Goal: Transaction & Acquisition: Purchase product/service

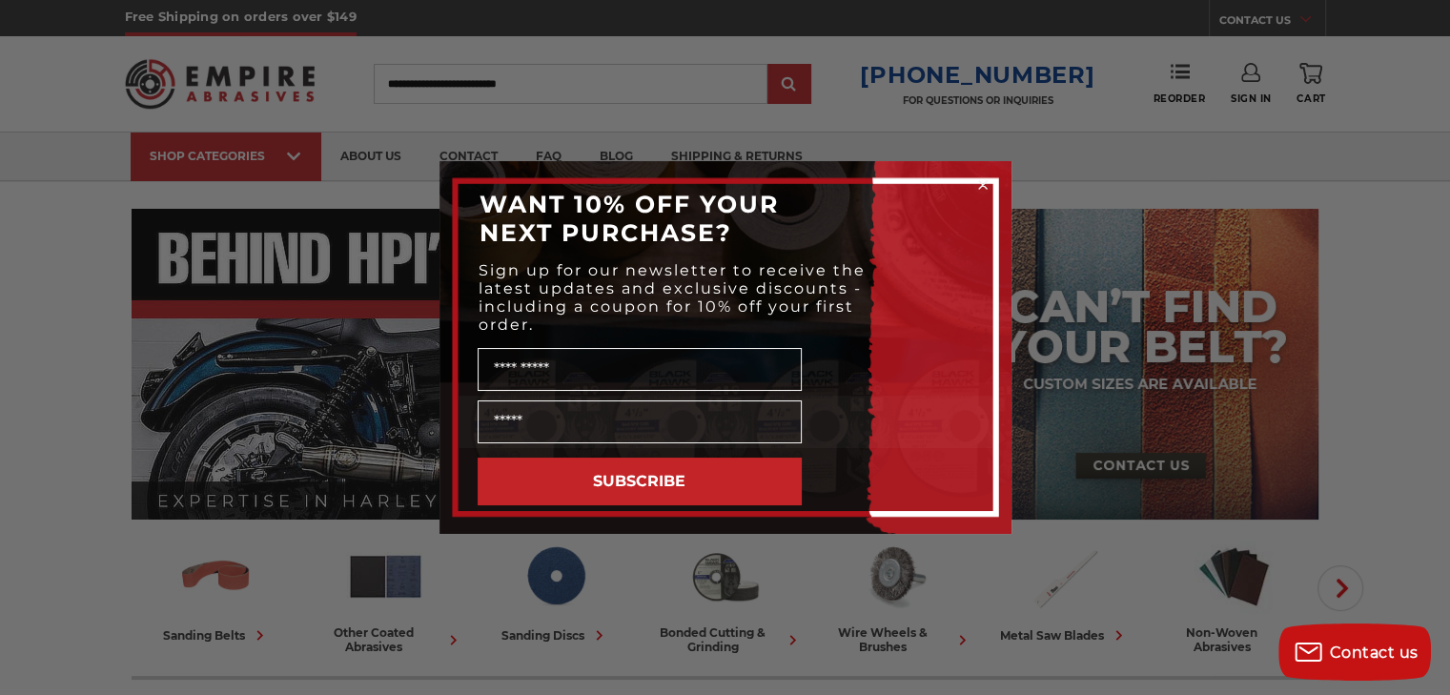
click at [987, 188] on circle "Close dialog" at bounding box center [982, 185] width 18 height 18
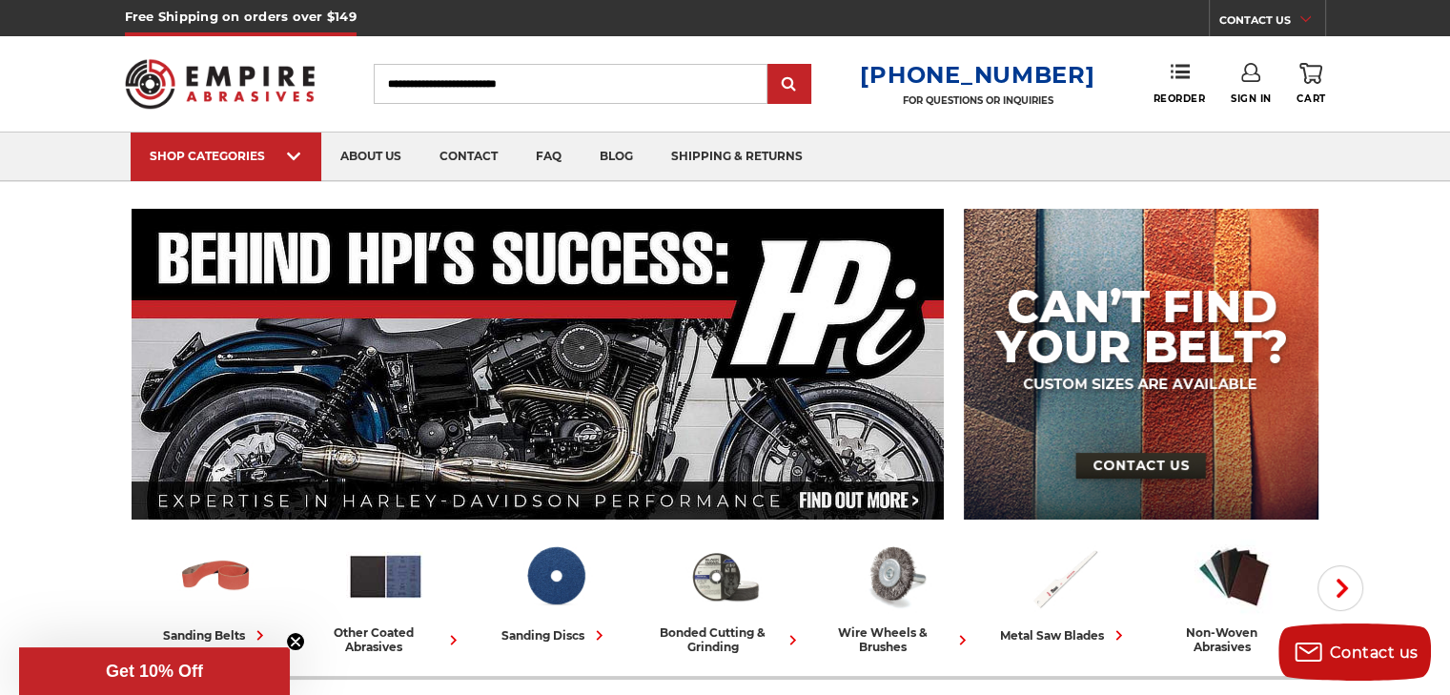
click at [1249, 90] on link "Sign In" at bounding box center [1251, 84] width 41 height 42
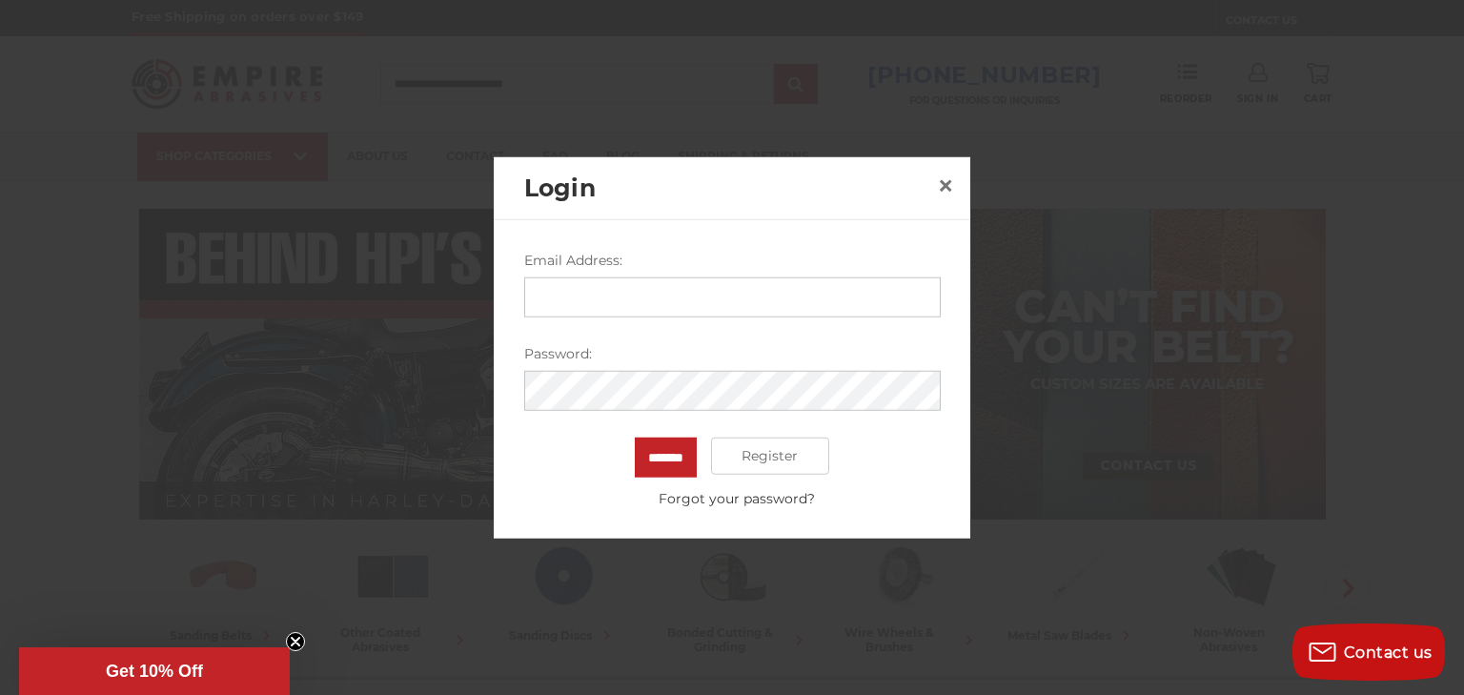
click at [617, 289] on input "Email Address:" at bounding box center [732, 296] width 417 height 40
type input "**********"
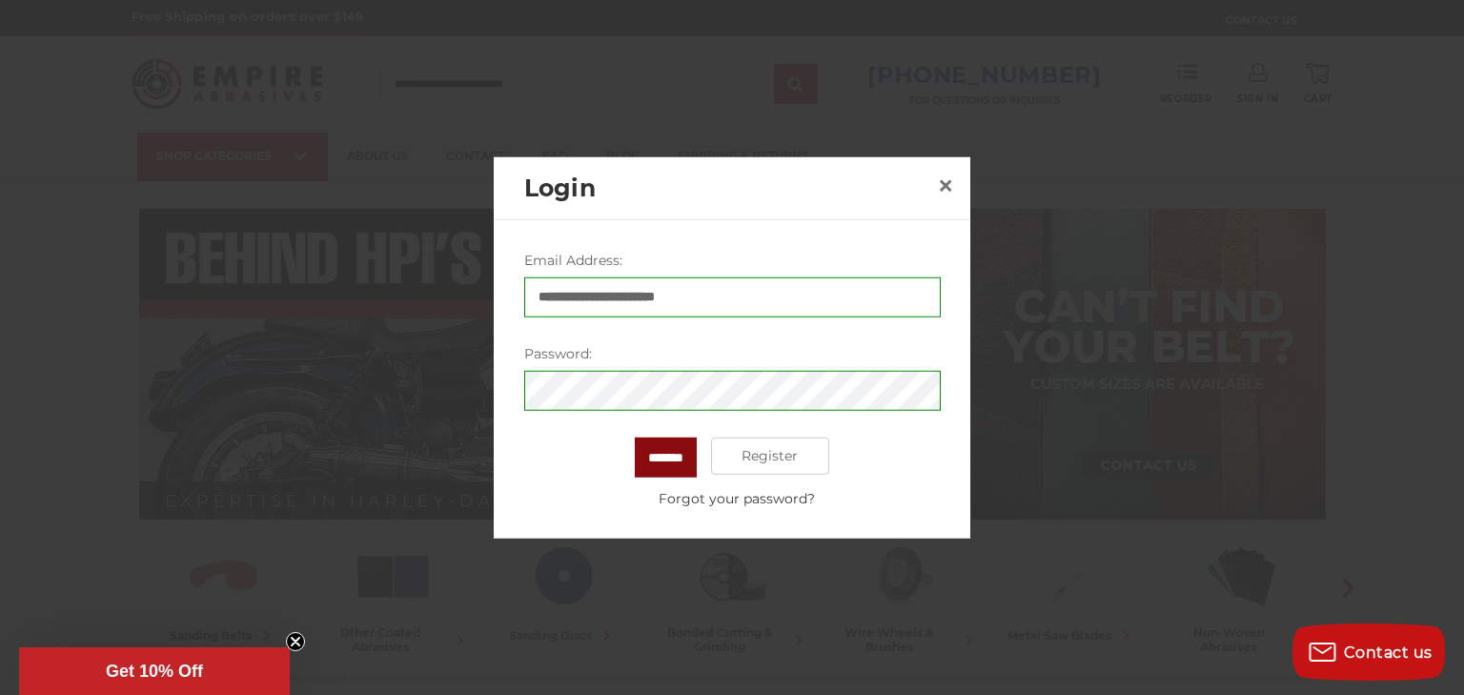
click at [641, 459] on input "*******" at bounding box center [666, 457] width 62 height 40
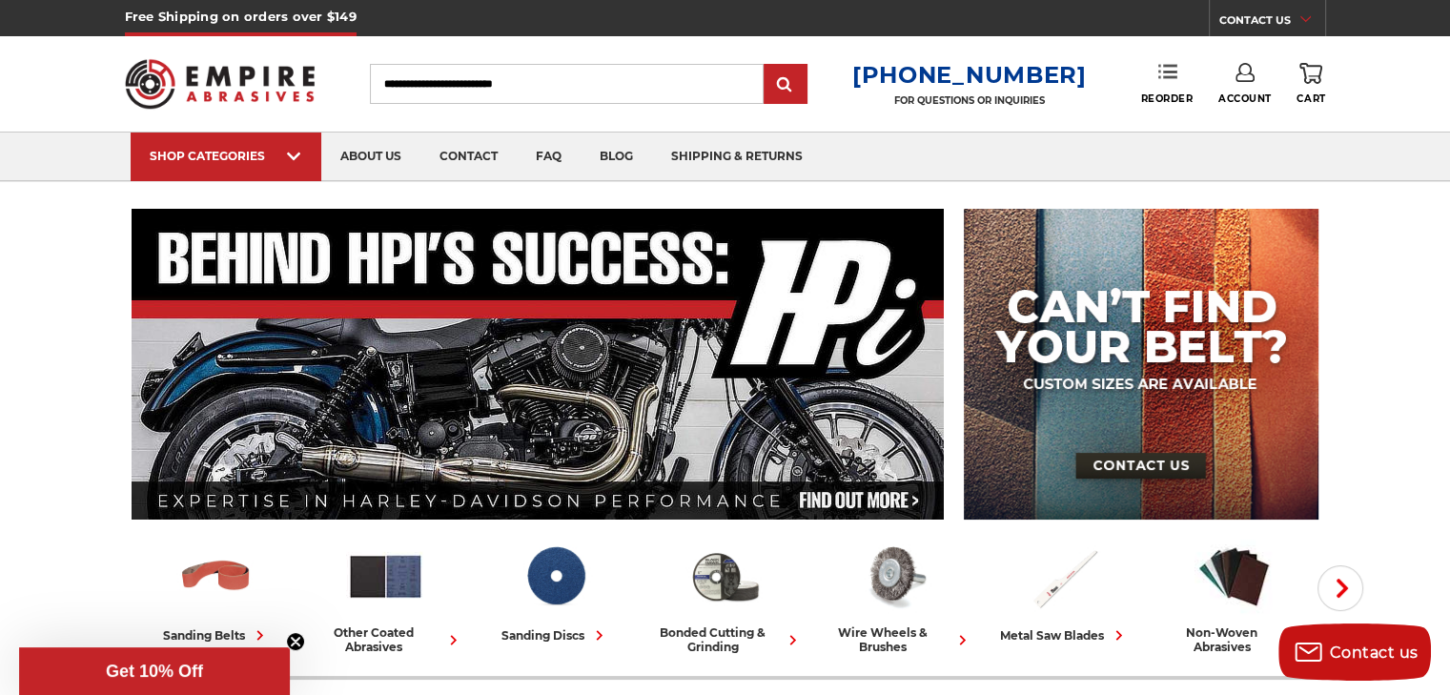
click at [1176, 88] on link "Reorder" at bounding box center [1166, 83] width 52 height 41
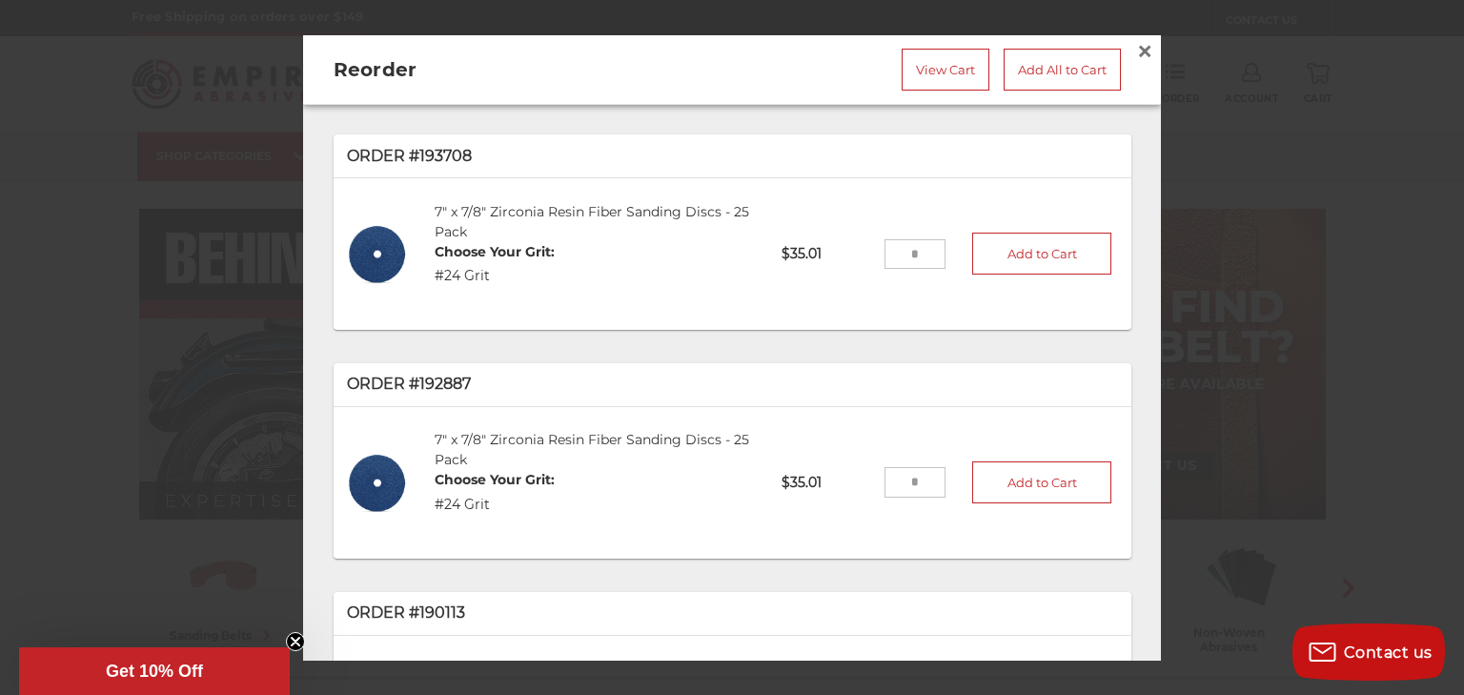
drag, startPoint x: 910, startPoint y: 253, endPoint x: 835, endPoint y: 254, distance: 74.4
click at [835, 254] on li "7" x 7/8" Zirconia Resin Fiber Sanding Discs - 25 Pack Choose Your Grit: #24 Gr…" at bounding box center [732, 254] width 771 height 132
type input "**"
click at [993, 249] on button "Add to Cart" at bounding box center [1041, 254] width 139 height 42
click at [291, 640] on circle "Close teaser" at bounding box center [296, 642] width 18 height 18
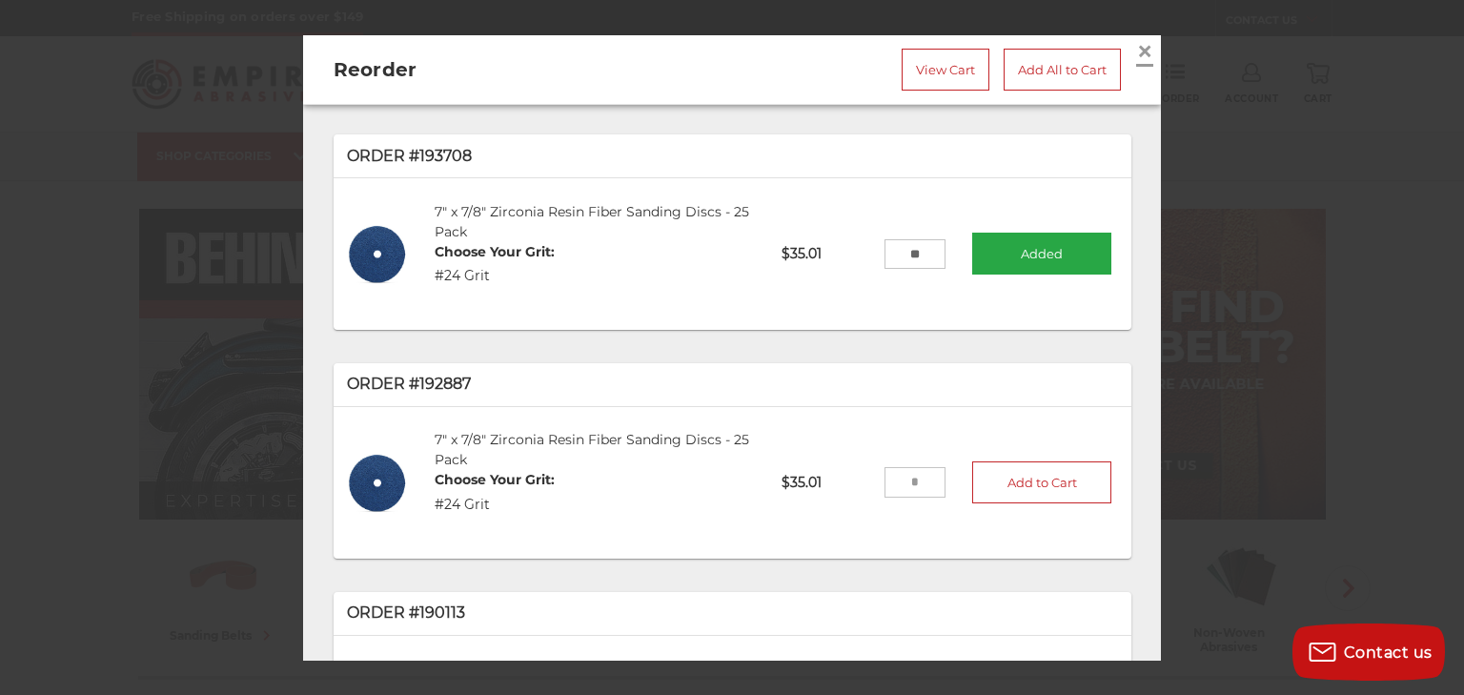
click at [1136, 51] on span "×" at bounding box center [1144, 49] width 17 height 37
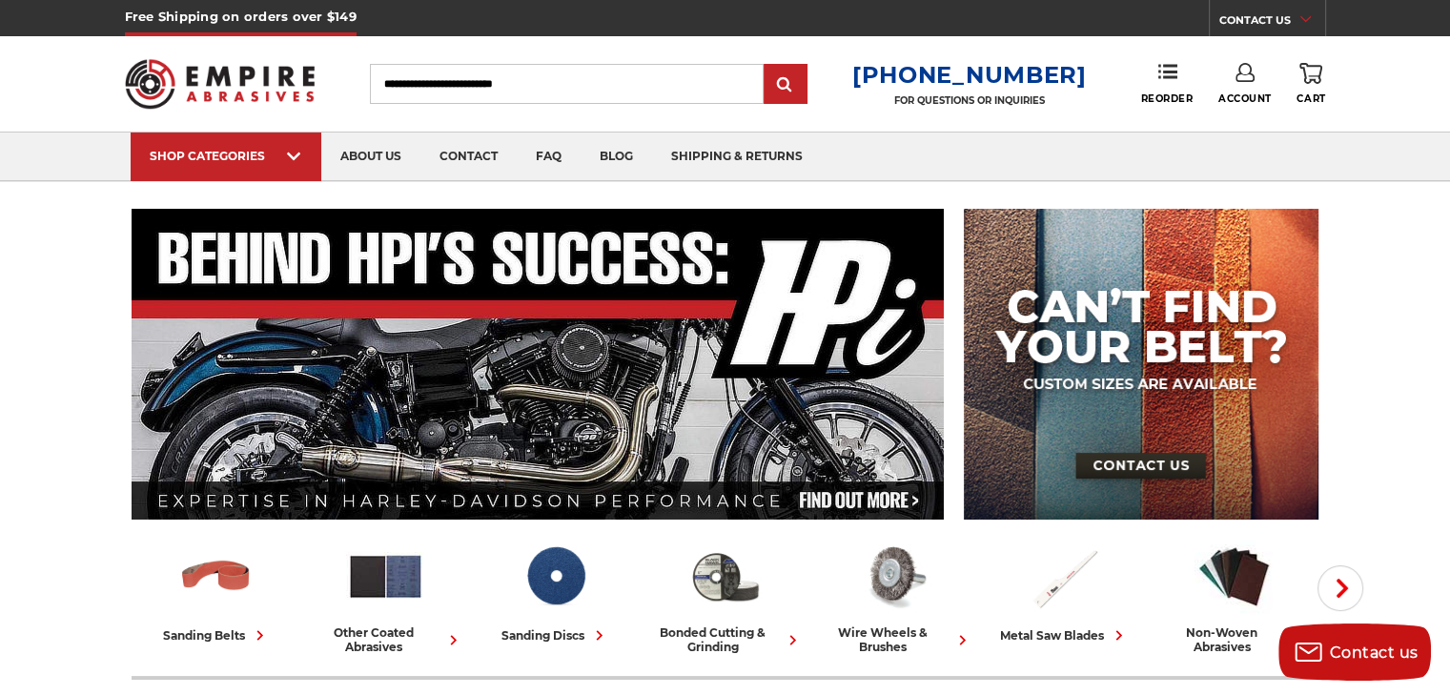
click at [1314, 88] on link "0 Cart" at bounding box center [1311, 84] width 29 height 42
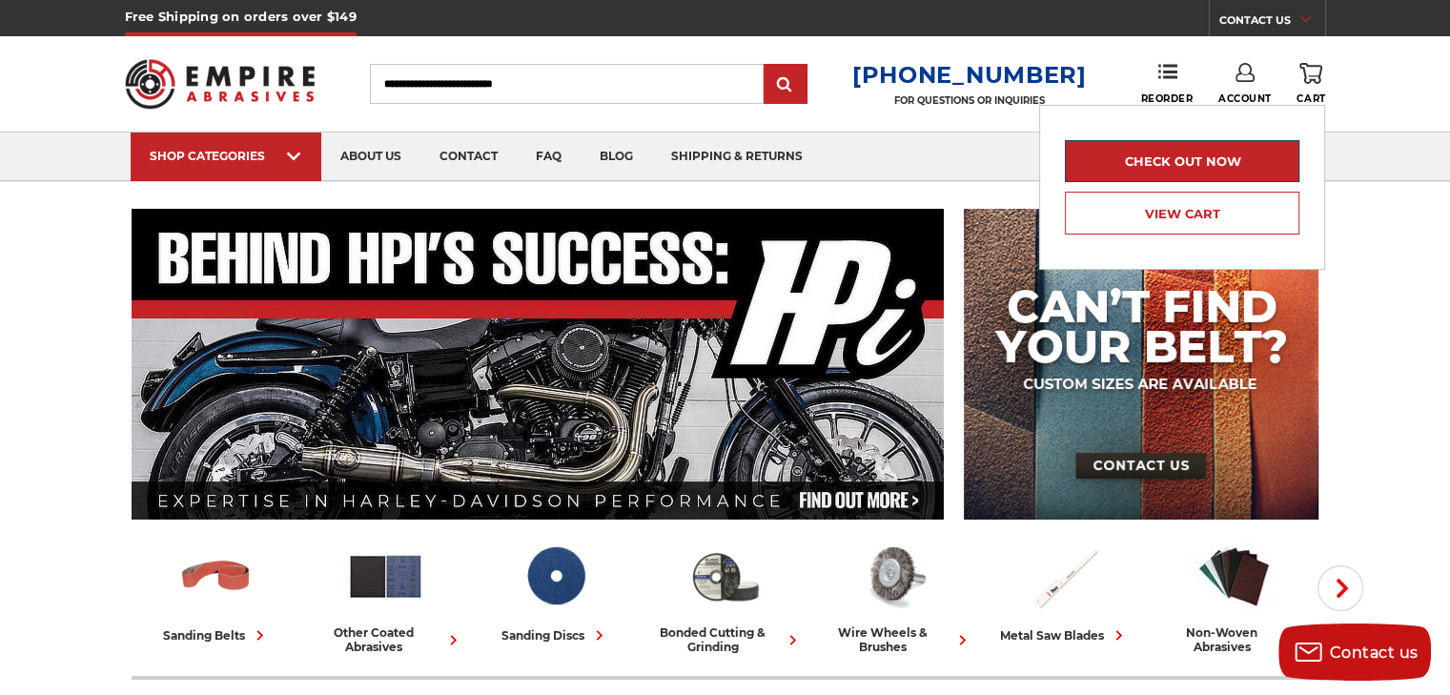
click at [1179, 169] on link "Check out now" at bounding box center [1182, 161] width 235 height 42
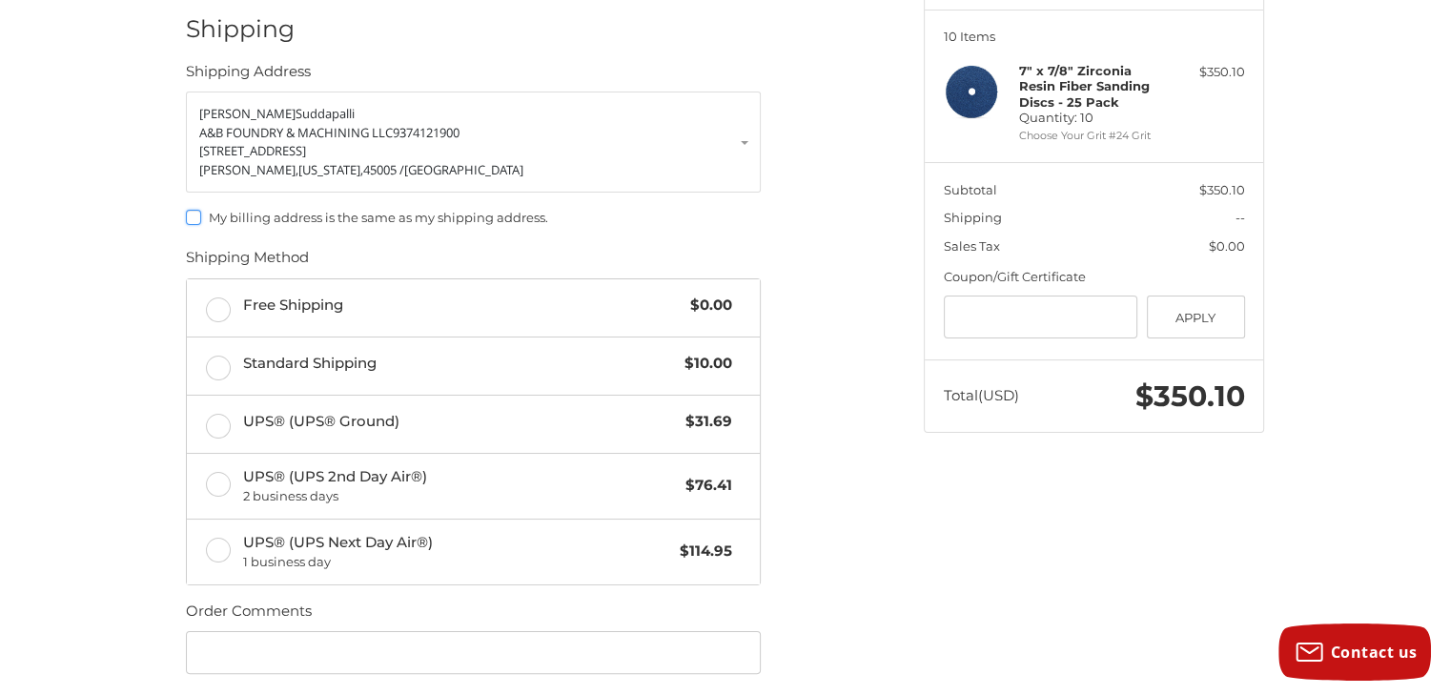
scroll to position [241, 0]
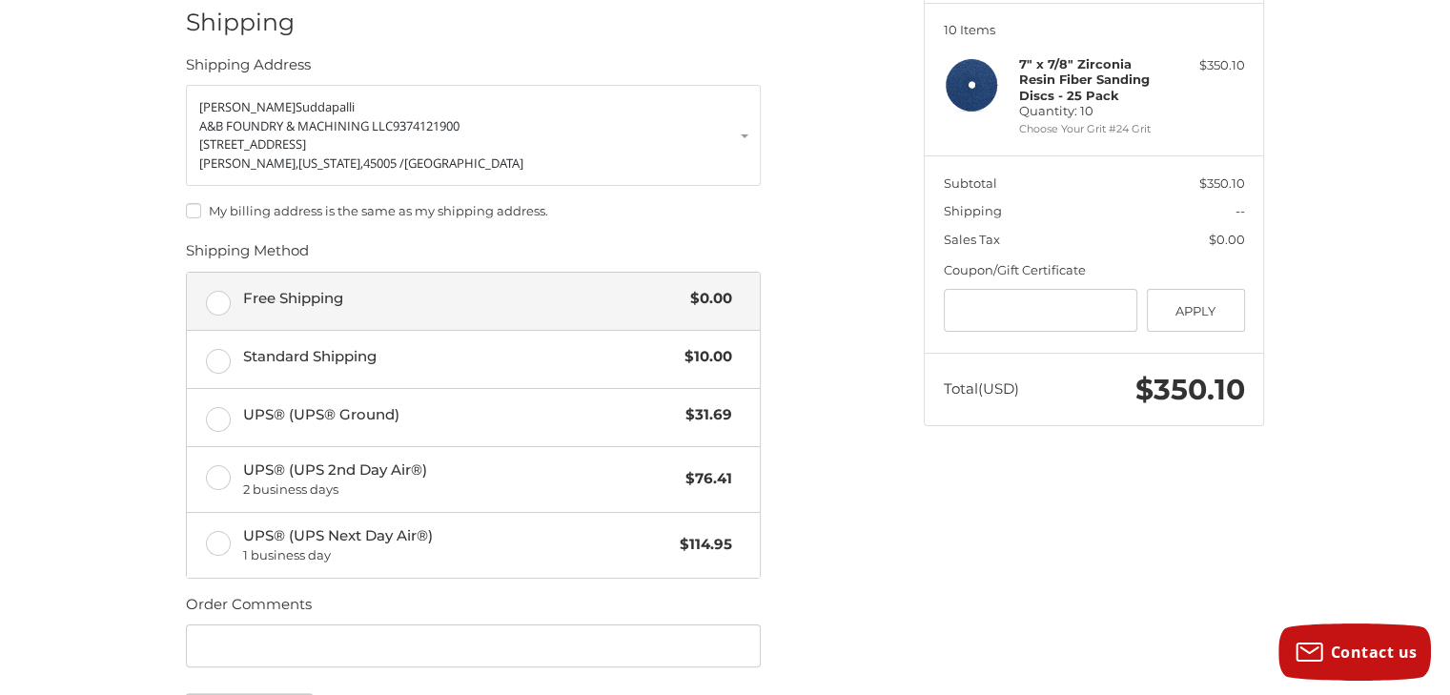
click at [270, 295] on span "Free Shipping" at bounding box center [462, 299] width 439 height 22
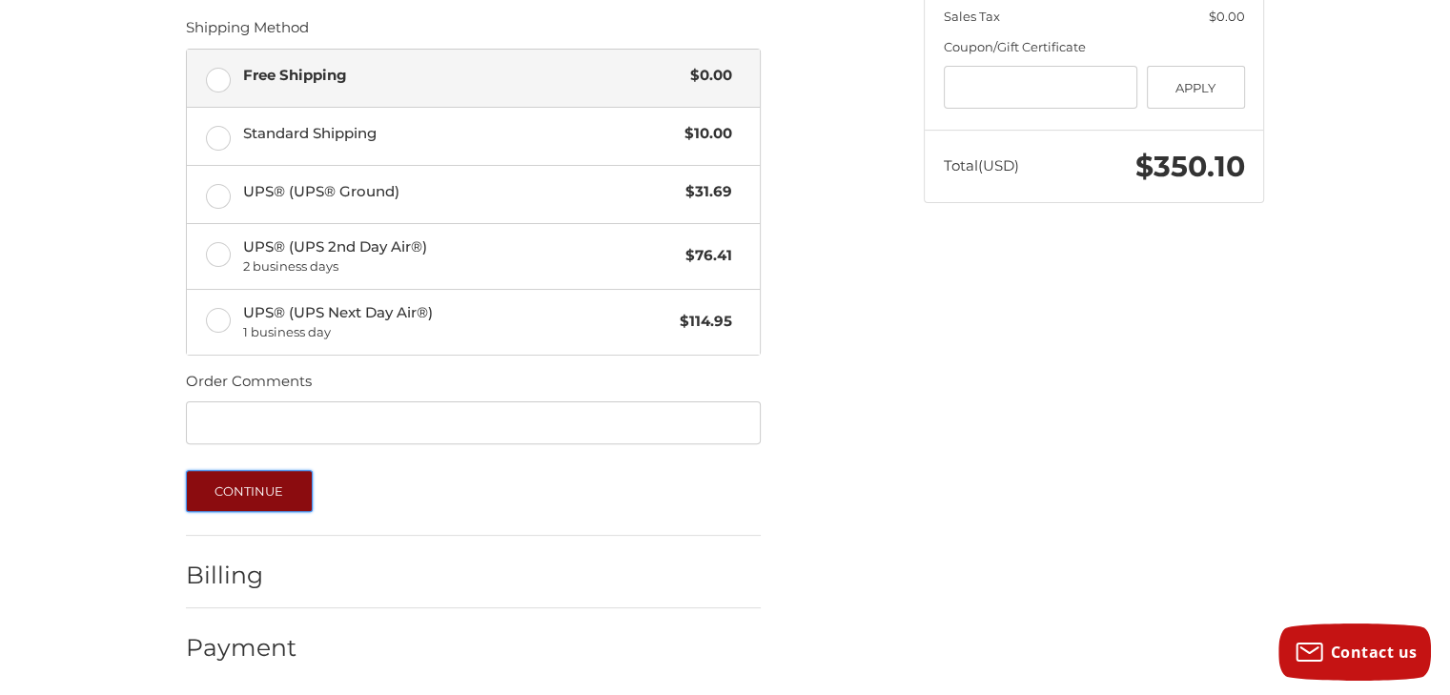
click at [273, 487] on button "Continue" at bounding box center [249, 491] width 127 height 42
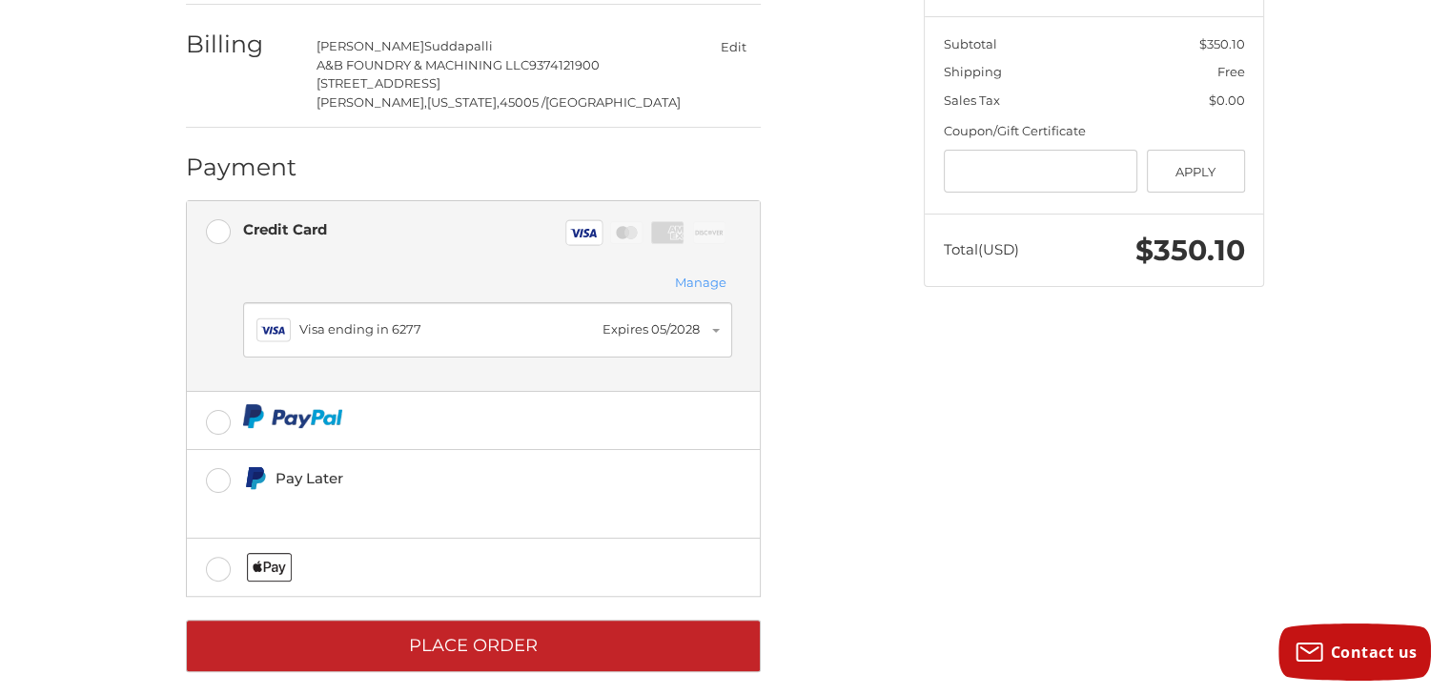
scroll to position [395, 0]
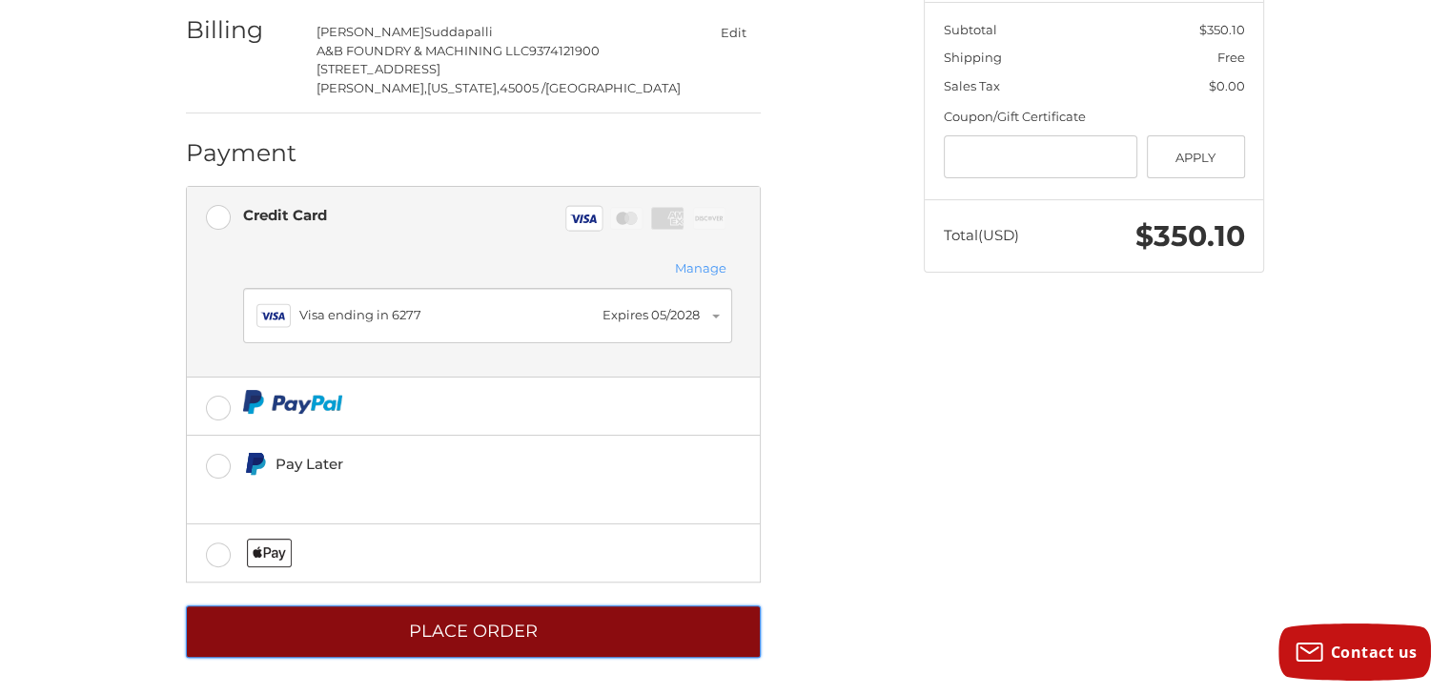
click at [664, 622] on button "Place Order" at bounding box center [473, 631] width 575 height 52
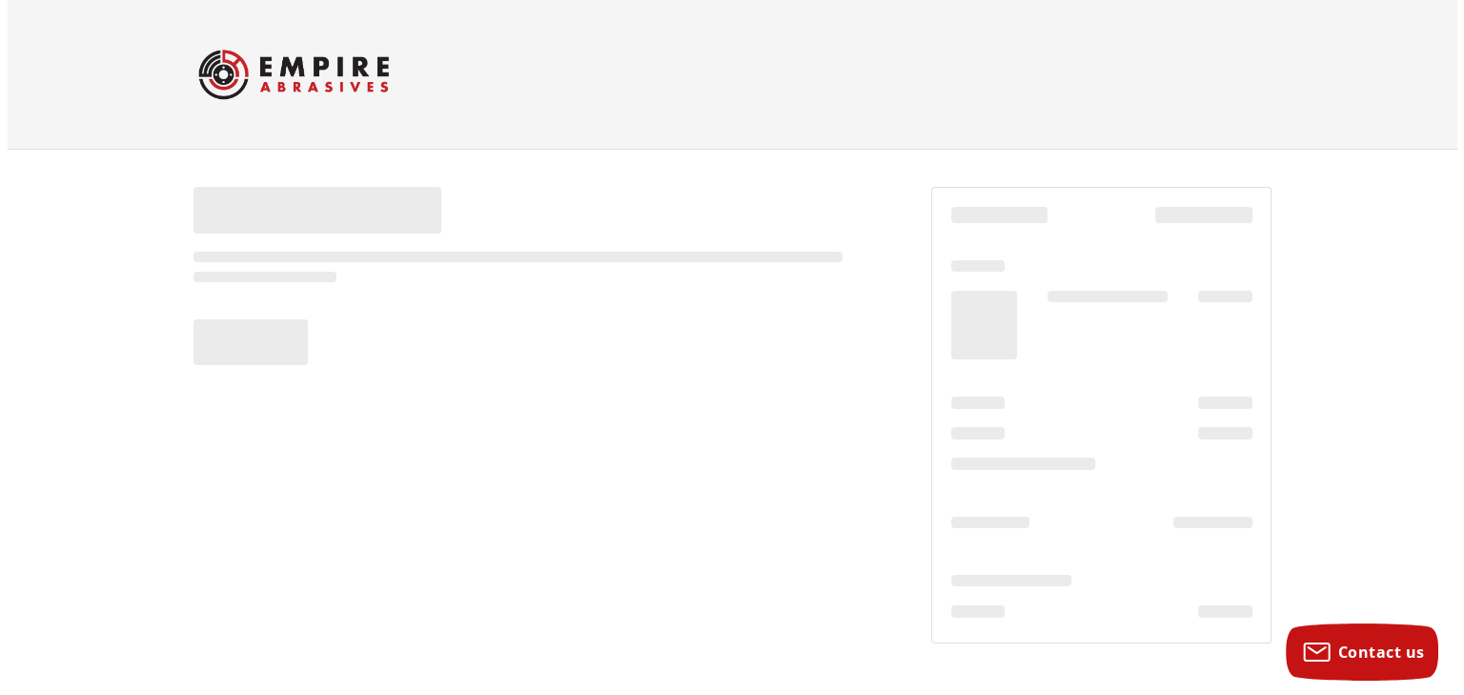
scroll to position [0, 0]
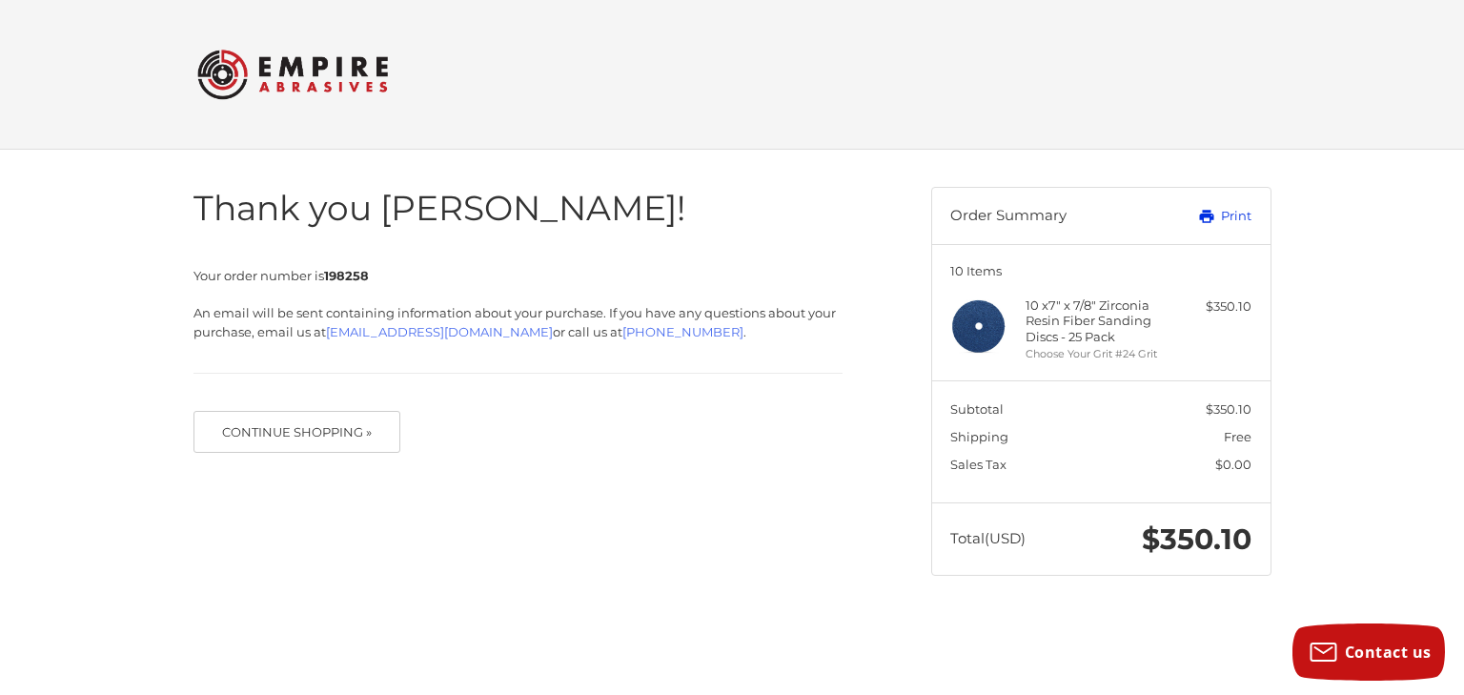
click at [1221, 217] on link "Print" at bounding box center [1204, 216] width 94 height 19
